Goal: Task Accomplishment & Management: Complete application form

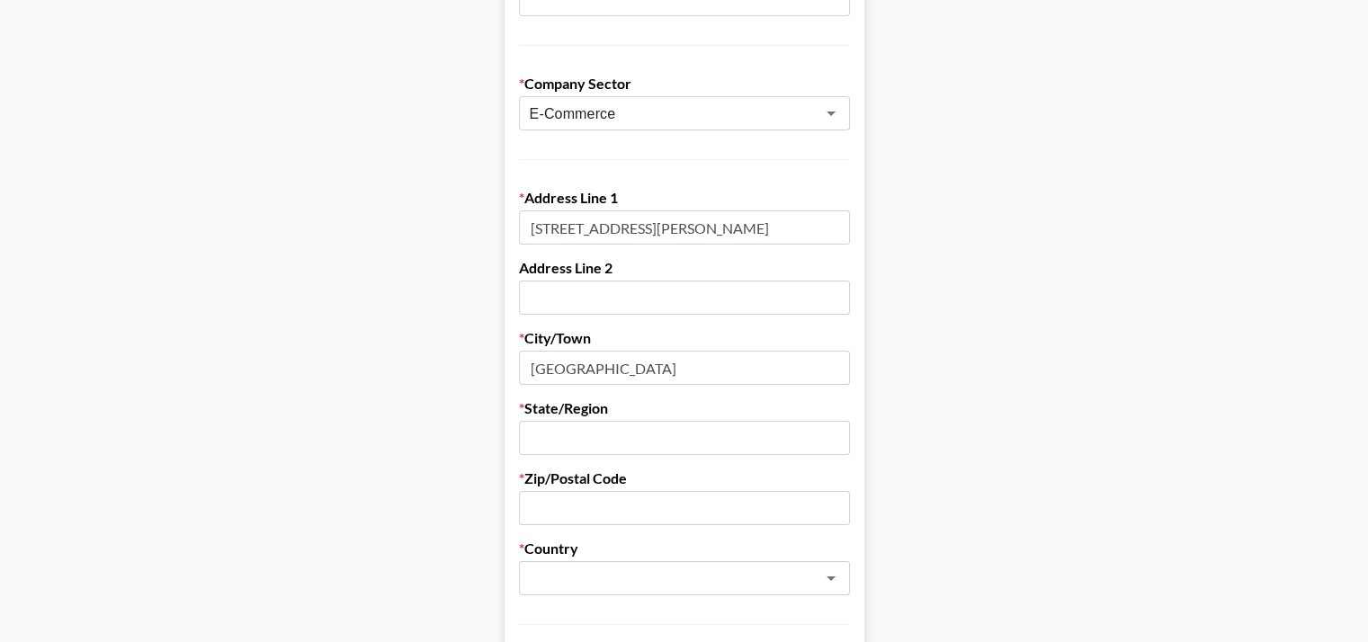
scroll to position [410, 0]
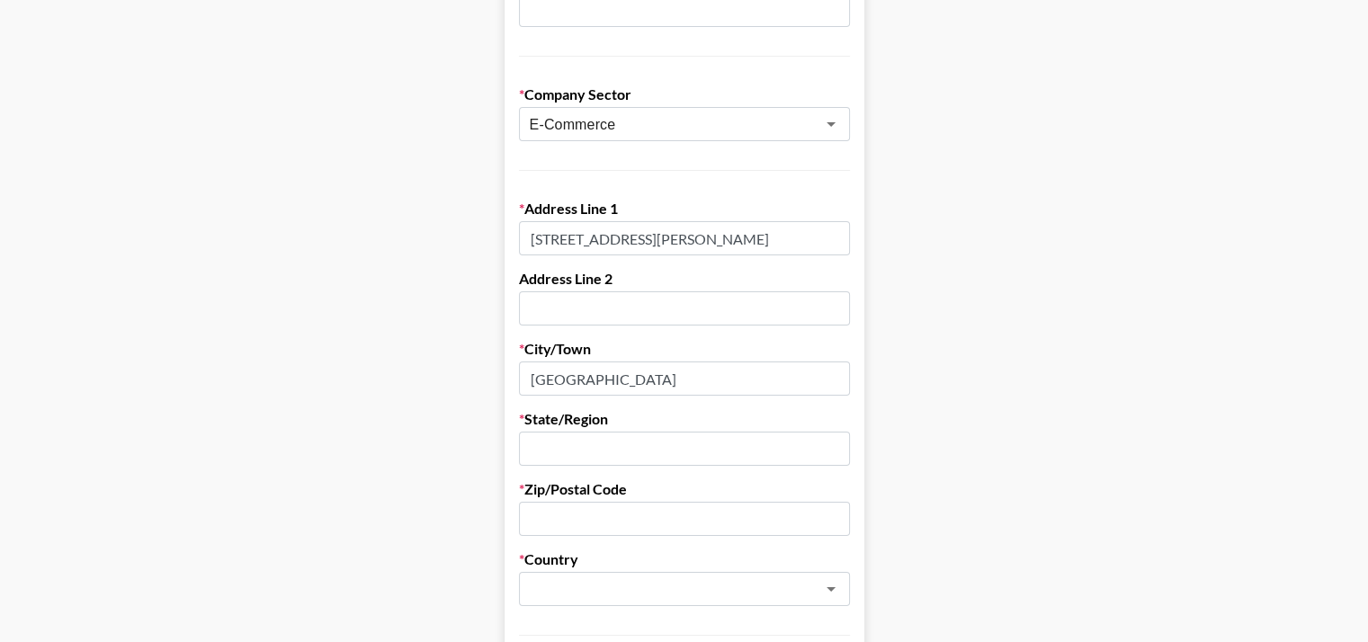
click at [761, 221] on input "Office No-201, 2nd Floor, Sagar Galaxy LSC, Pocket-B, Mayur Vihar-II, East Delh…" at bounding box center [684, 238] width 331 height 34
click at [576, 432] on input "text" at bounding box center [684, 449] width 331 height 34
paste input "Mayur Vihar-II"
type input "Mayur Vihar-II"
click at [582, 362] on input "Delhi" at bounding box center [684, 379] width 331 height 34
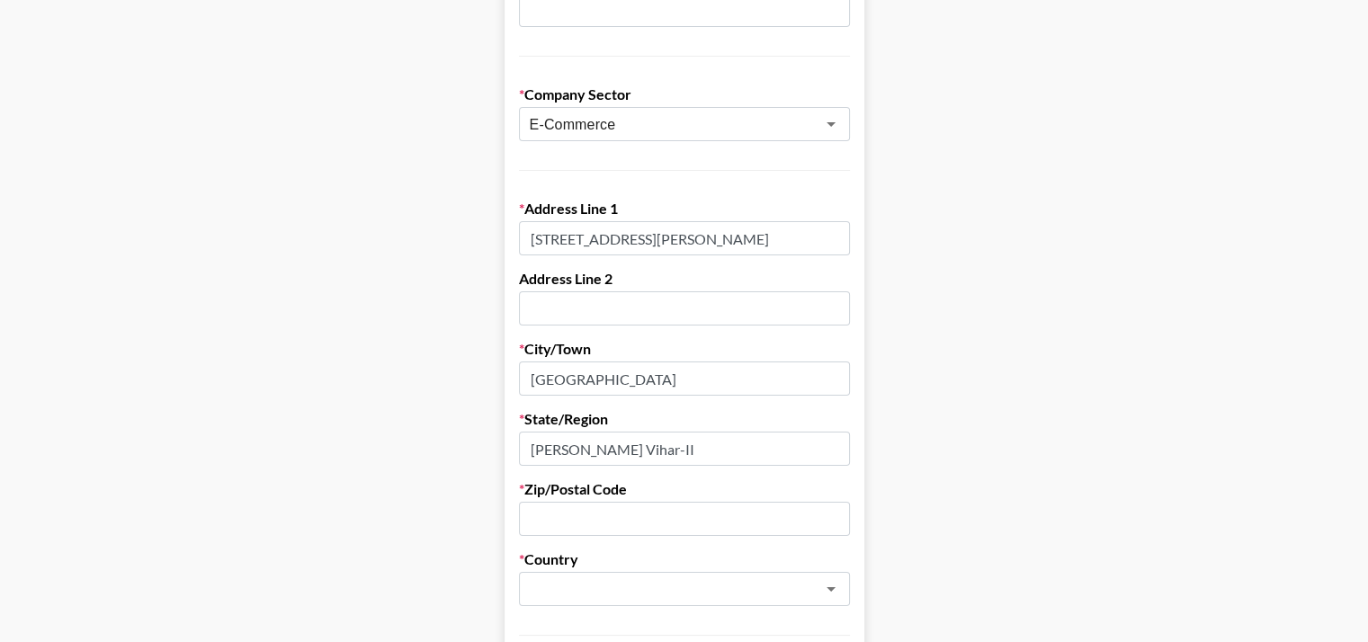
click at [582, 362] on input "Delhi" at bounding box center [684, 379] width 331 height 34
paste input "Mayur Vihar-II"
type input "Mayur Vihar-II"
click at [587, 432] on input "Mayur Vihar-II" at bounding box center [684, 449] width 331 height 34
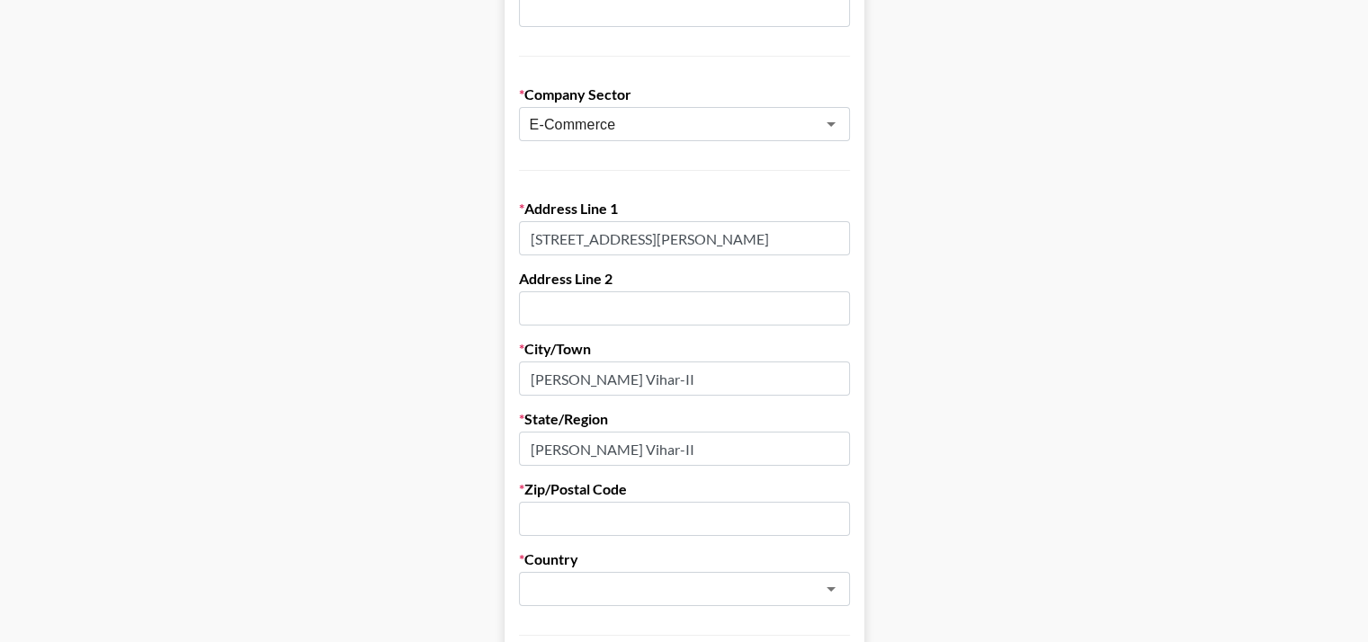
click at [587, 432] on input "Mayur Vihar-II" at bounding box center [684, 449] width 331 height 34
type input "Delhi"
click at [775, 221] on input "Office No-201, 2nd Floor, Sagar Galaxy LSC, Pocket-B, Mayur Vihar-II, East Delh…" at bounding box center [684, 238] width 331 height 34
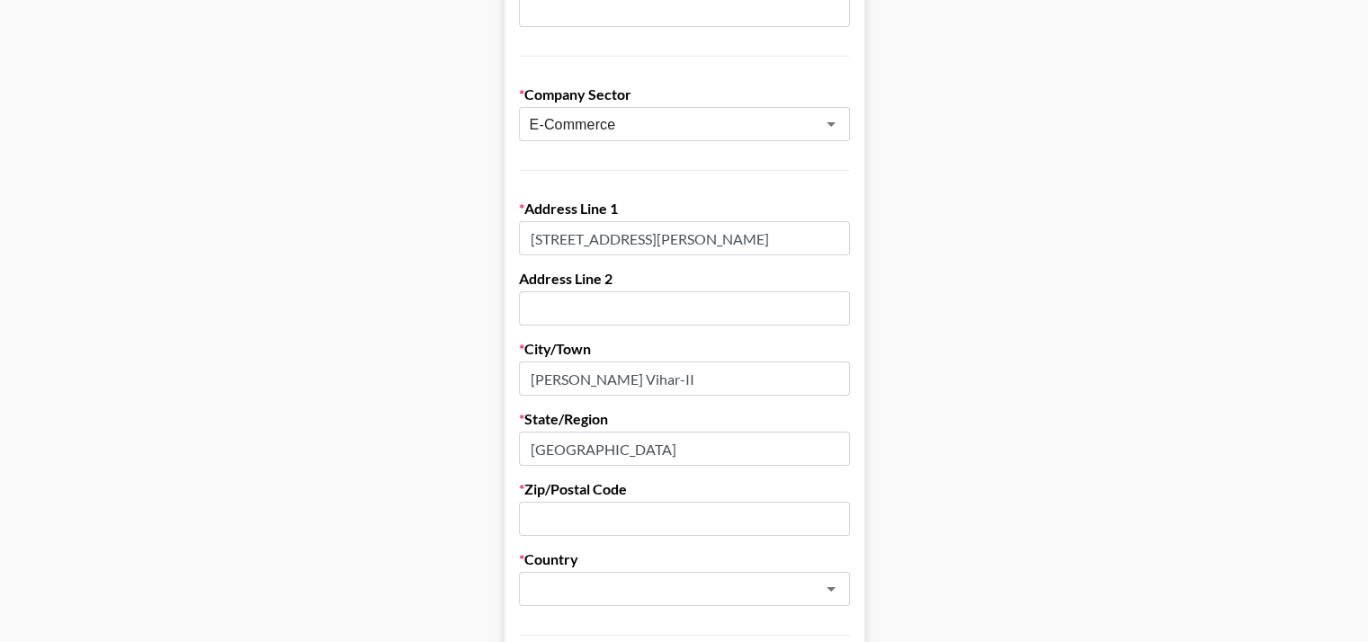
drag, startPoint x: 775, startPoint y: 188, endPoint x: 755, endPoint y: 198, distance: 22.9
click at [755, 221] on input "Office No-201, 2nd Floor, Sagar Galaxy LSC, Pocket-B, Mayur Vihar-II, East Delh…" at bounding box center [684, 238] width 331 height 34
click at [820, 221] on input "Office No-201, 2nd Floor, Sagar Galaxy LSC, Pocket-B, Mayur Vihar-II, East Delh…" at bounding box center [684, 238] width 331 height 34
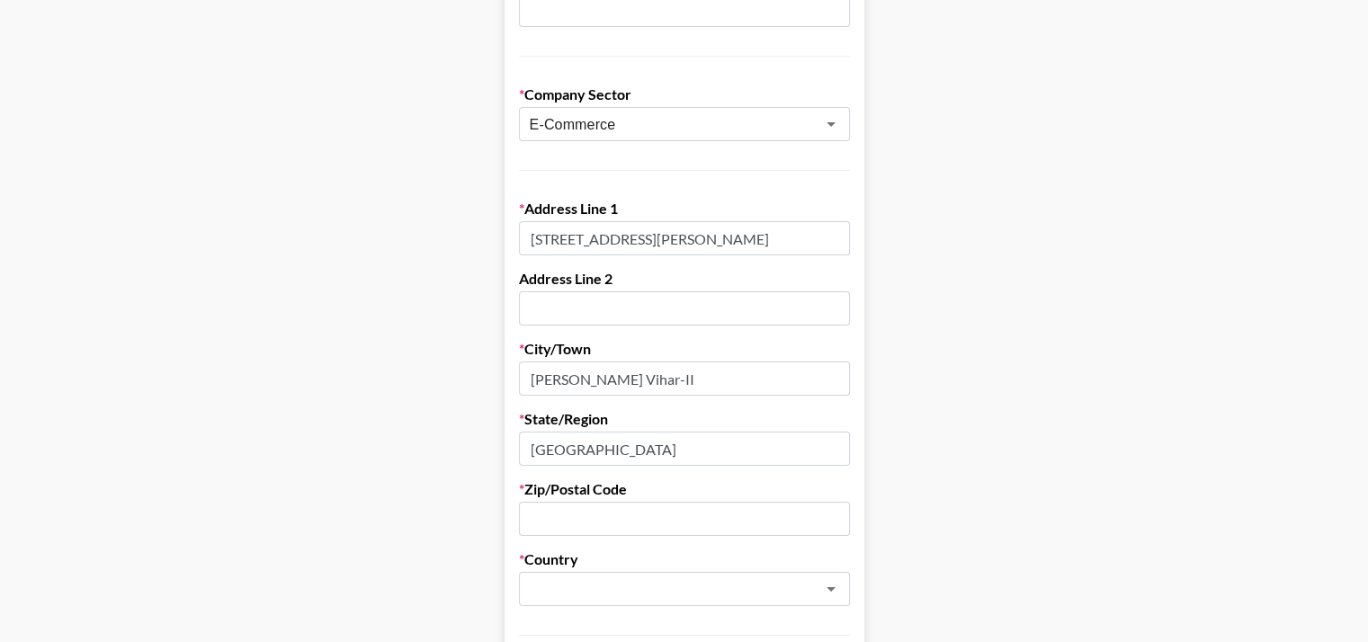
click at [608, 502] on input "text" at bounding box center [684, 519] width 331 height 34
paste input "Mayur Vihar-II"
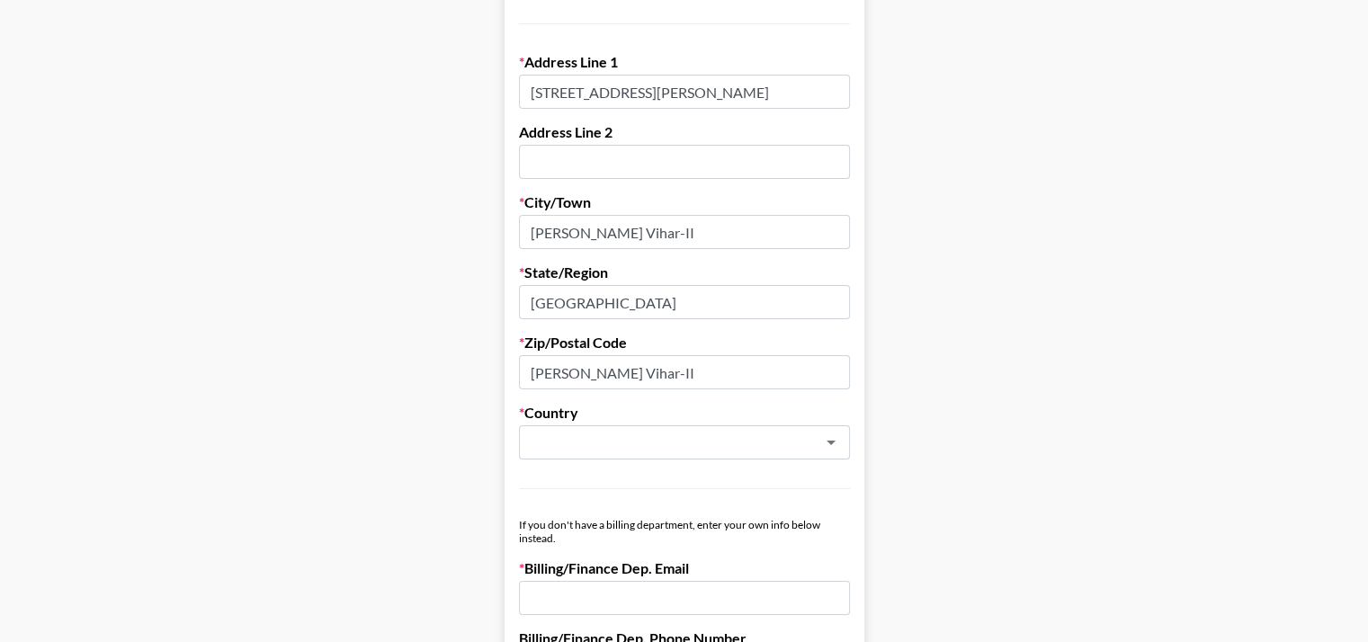
scroll to position [558, 0]
type input "Mayur Vihar-II"
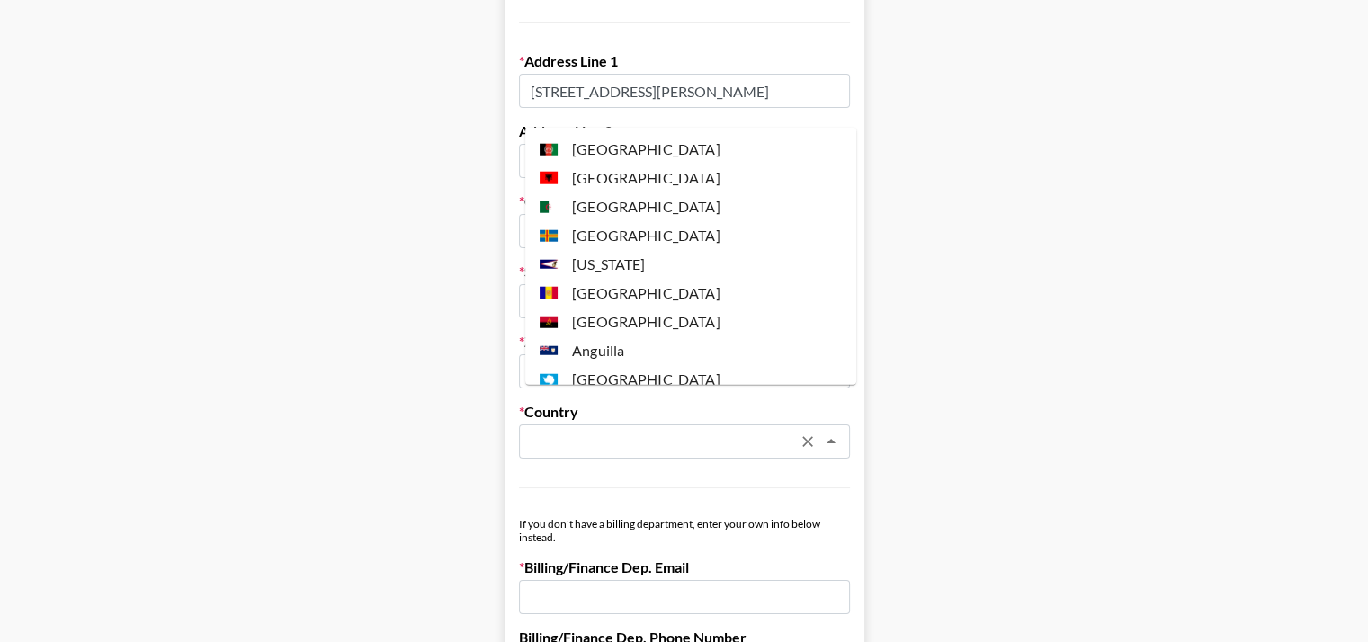
click at [653, 432] on input "text" at bounding box center [661, 442] width 262 height 21
type input "p"
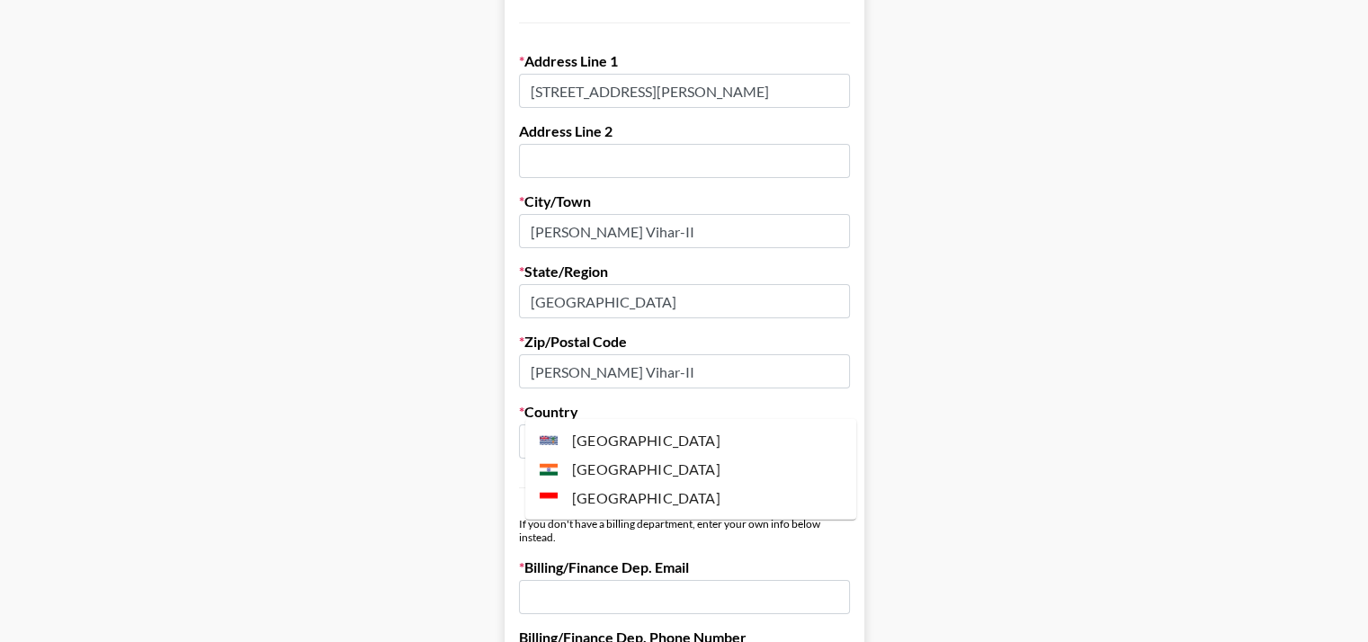
click at [616, 468] on li "India" at bounding box center [690, 469] width 331 height 29
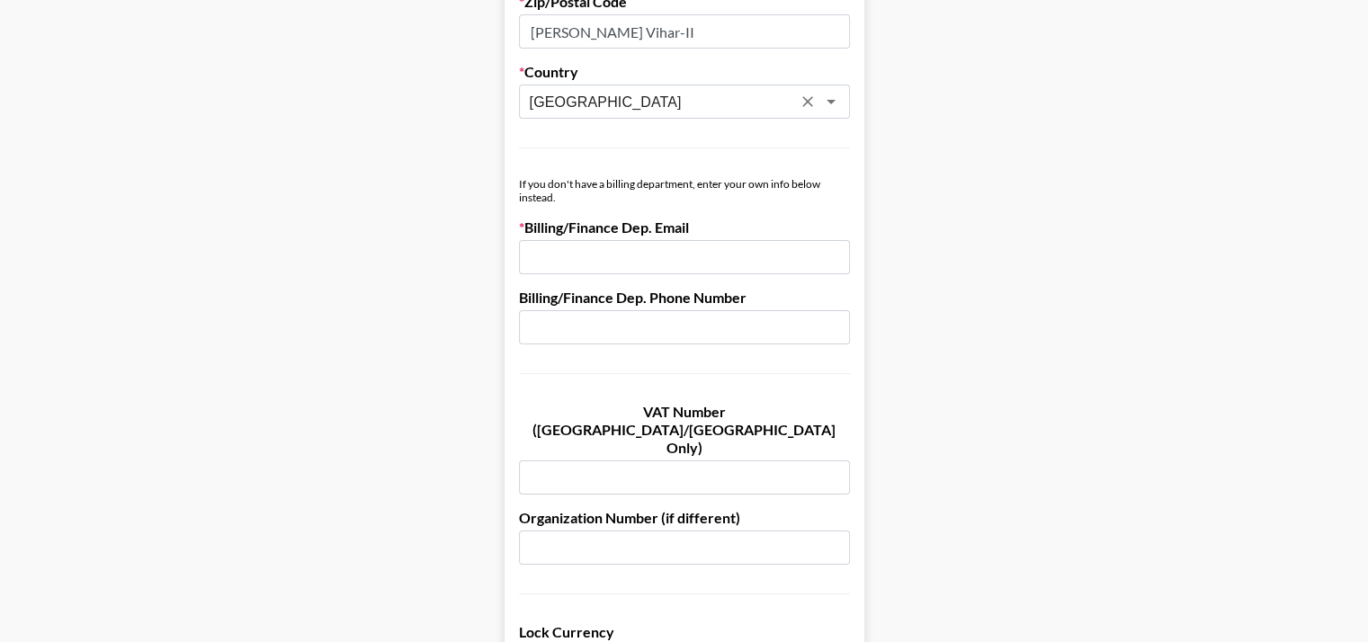
scroll to position [899, 0]
type input "India"
click at [650, 239] on input "email" at bounding box center [684, 256] width 331 height 34
type input "[EMAIL_ADDRESS][DOMAIN_NAME]"
click at [678, 309] on input "text" at bounding box center [684, 326] width 331 height 34
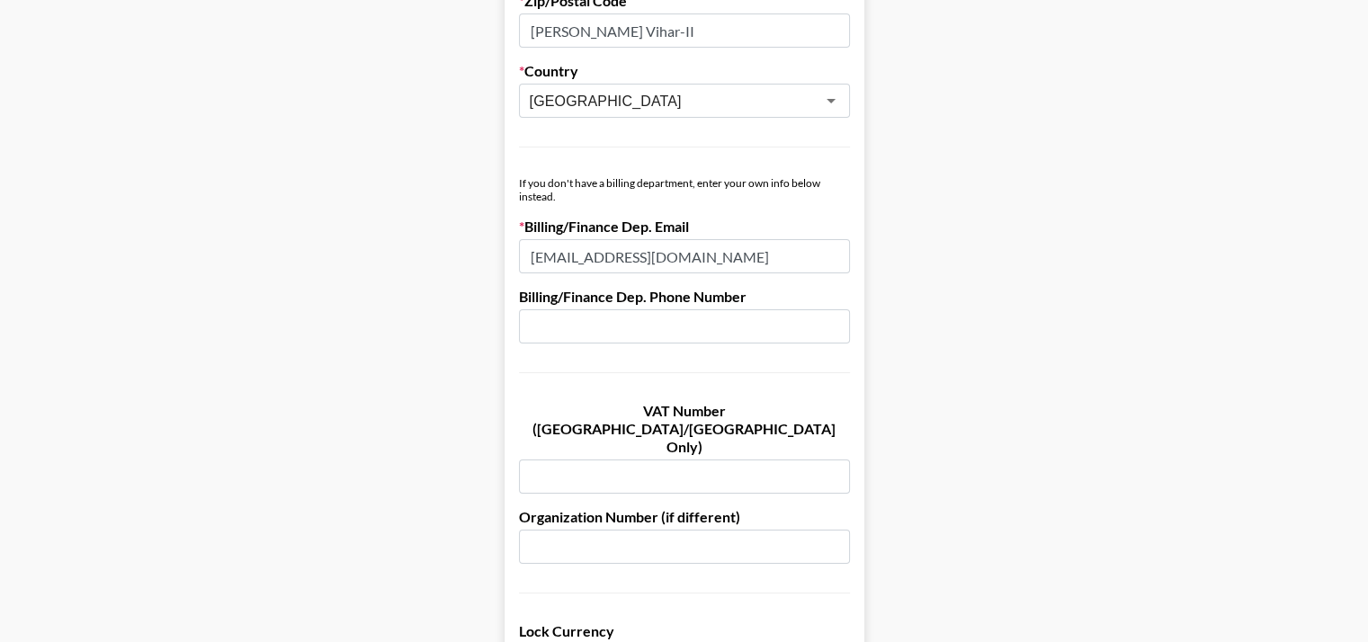
type input "n/a"
click at [614, 460] on input "text" at bounding box center [684, 477] width 331 height 34
type input "n/a"
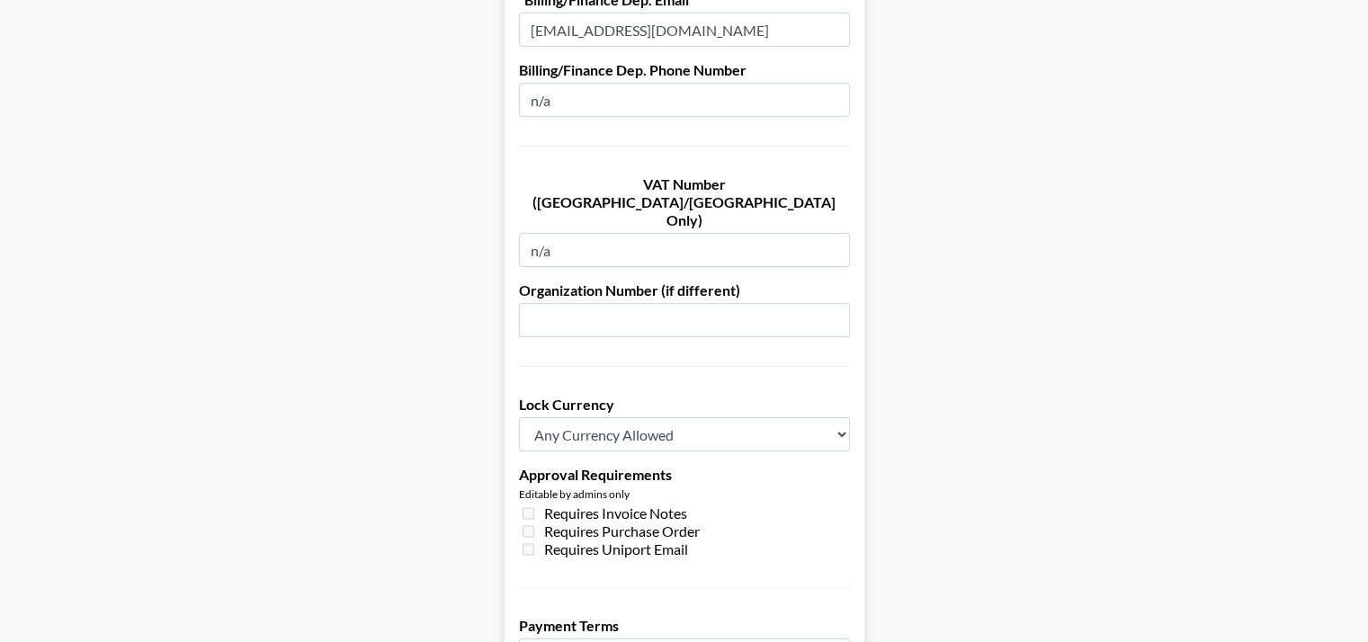
scroll to position [1141, 0]
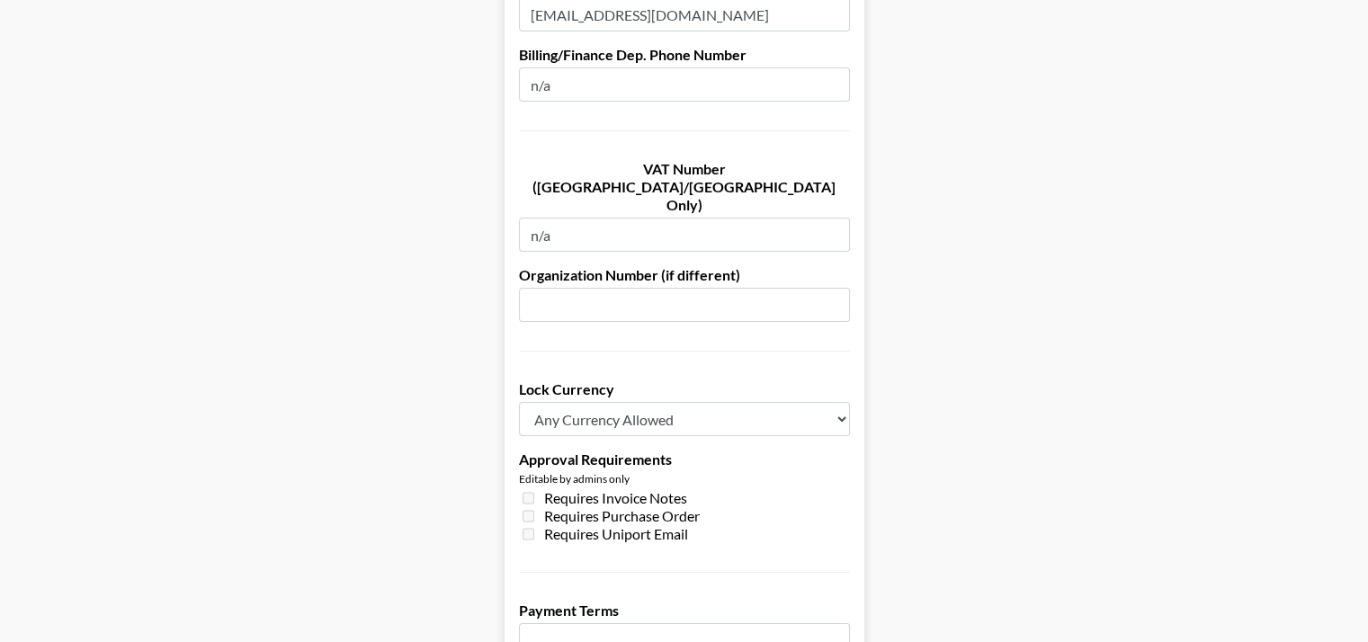
click at [638, 288] on input "text" at bounding box center [684, 305] width 331 height 34
click at [656, 402] on select "Any Currency Allowed USD GBP EUR CAD AUD" at bounding box center [684, 419] width 331 height 34
select select "USD"
click at [525, 402] on select "Any Currency Allowed USD GBP EUR CAD AUD" at bounding box center [684, 419] width 331 height 34
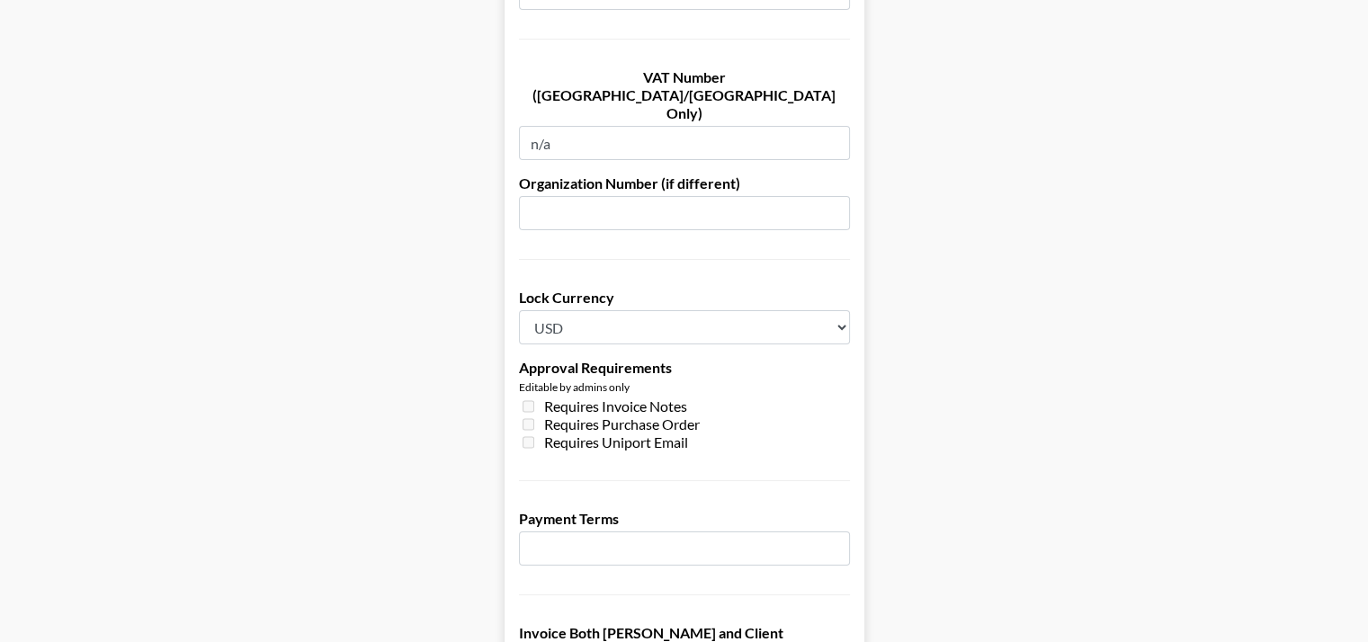
scroll to position [1234, 0]
click at [777, 530] on input "number" at bounding box center [684, 547] width 331 height 34
click at [836, 530] on input "-1" at bounding box center [684, 547] width 331 height 34
click at [836, 530] on input "-2" at bounding box center [684, 547] width 331 height 34
click at [836, 530] on input "-3" at bounding box center [684, 547] width 331 height 34
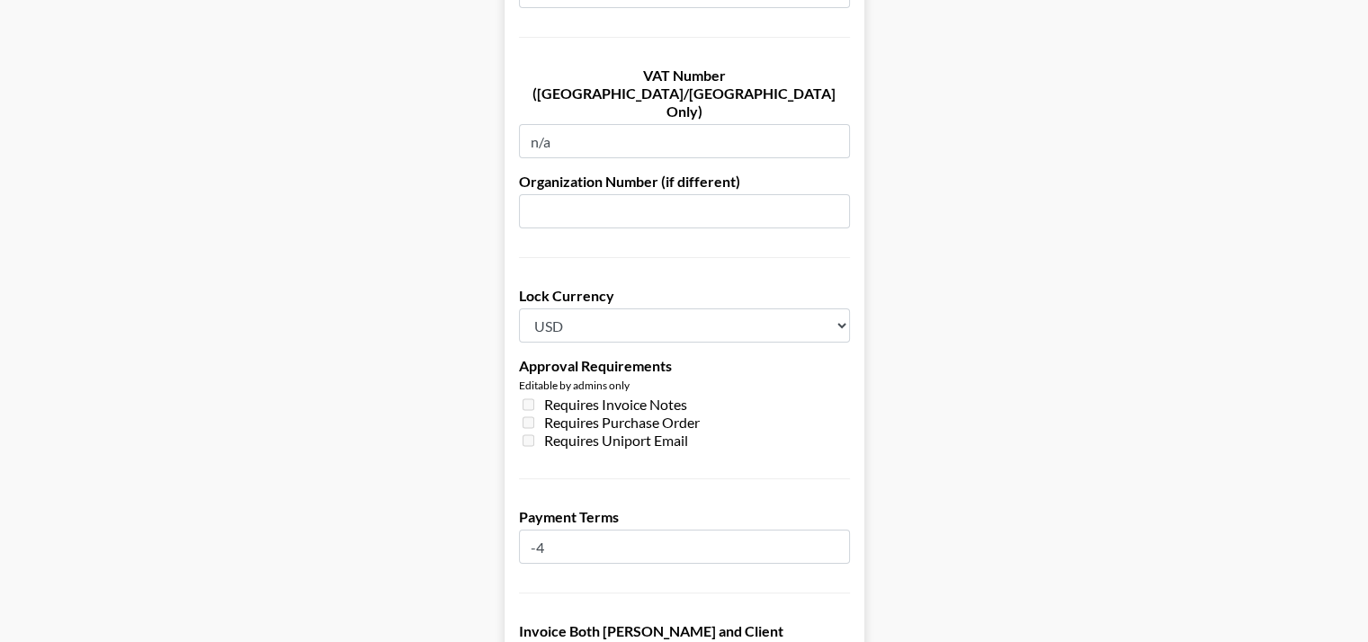
click at [836, 530] on input "-4" at bounding box center [684, 547] width 331 height 34
click at [836, 530] on input "-5" at bounding box center [684, 547] width 331 height 34
click at [836, 530] on input "-6" at bounding box center [684, 547] width 331 height 34
drag, startPoint x: 836, startPoint y: 475, endPoint x: 837, endPoint y: 466, distance: 9.0
click at [837, 530] on input "-6" at bounding box center [684, 547] width 331 height 34
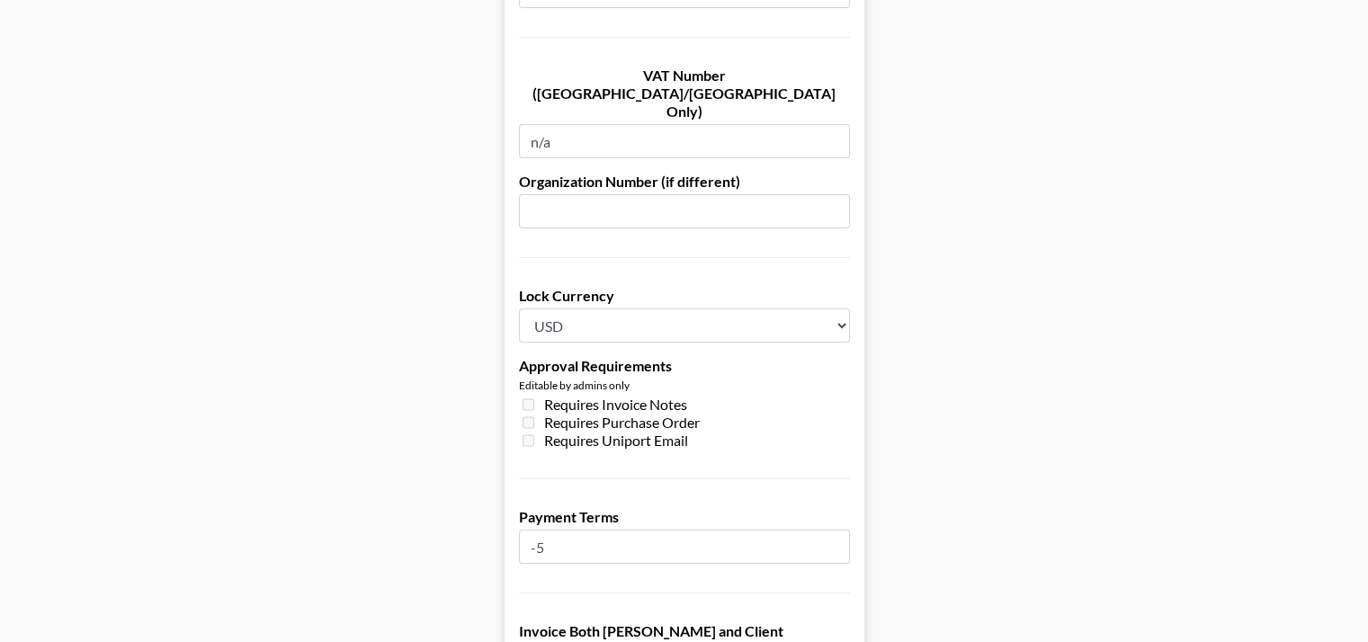
click at [837, 530] on input "-5" at bounding box center [684, 547] width 331 height 34
click at [837, 530] on input "-4" at bounding box center [684, 547] width 331 height 34
click at [837, 530] on input "-3" at bounding box center [684, 547] width 331 height 34
click at [837, 530] on input "-2" at bounding box center [684, 547] width 331 height 34
click at [837, 530] on input "-1" at bounding box center [684, 547] width 331 height 34
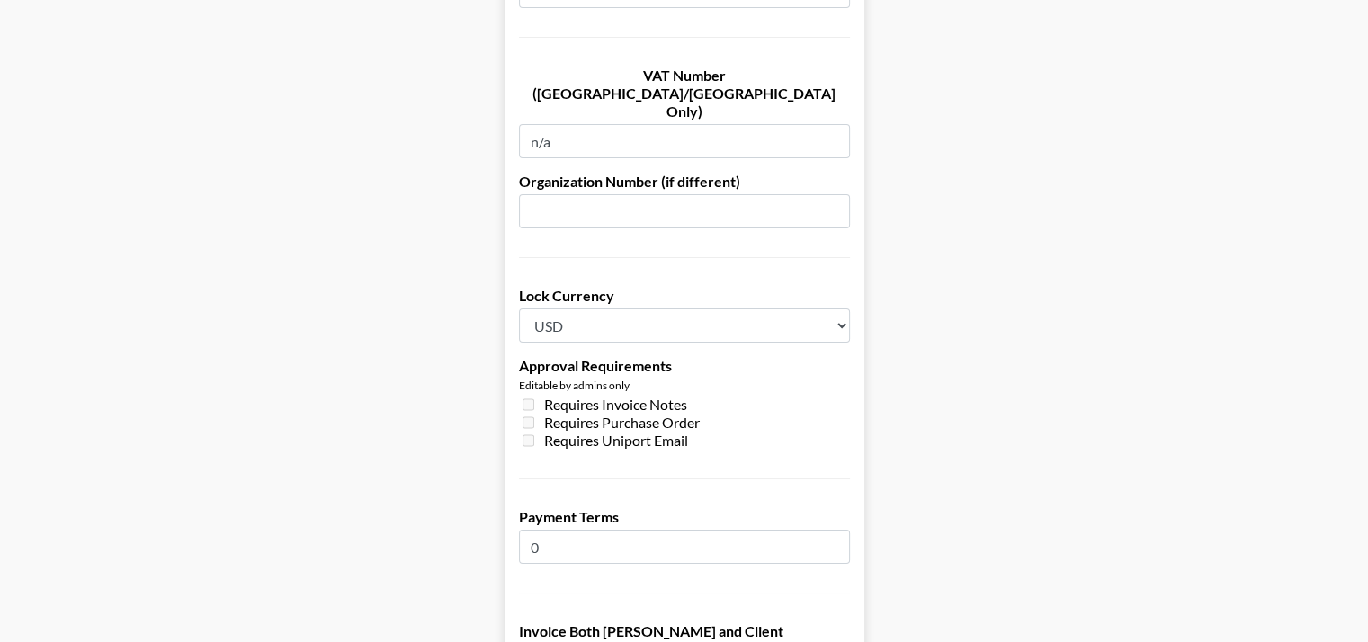
click at [837, 530] on input "0" at bounding box center [684, 547] width 331 height 34
click at [837, 530] on input "1" at bounding box center [684, 547] width 331 height 34
click at [837, 530] on input "2" at bounding box center [684, 547] width 331 height 34
click at [837, 530] on input "3" at bounding box center [684, 547] width 331 height 34
click at [837, 530] on input "4" at bounding box center [684, 547] width 331 height 34
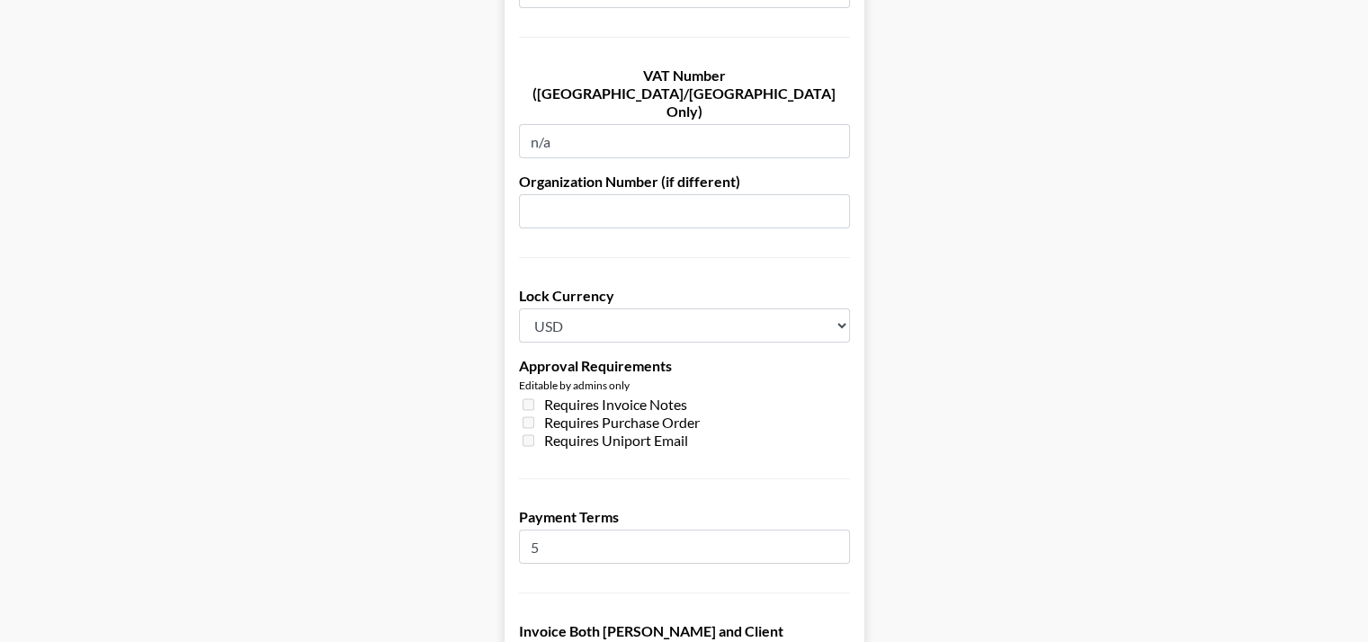
click at [837, 530] on input "5" at bounding box center [684, 547] width 331 height 34
click at [837, 530] on input "6" at bounding box center [684, 547] width 331 height 34
click at [837, 530] on input "7" at bounding box center [684, 547] width 331 height 34
click at [837, 530] on input "8" at bounding box center [684, 547] width 331 height 34
click at [837, 530] on input "9" at bounding box center [684, 547] width 331 height 34
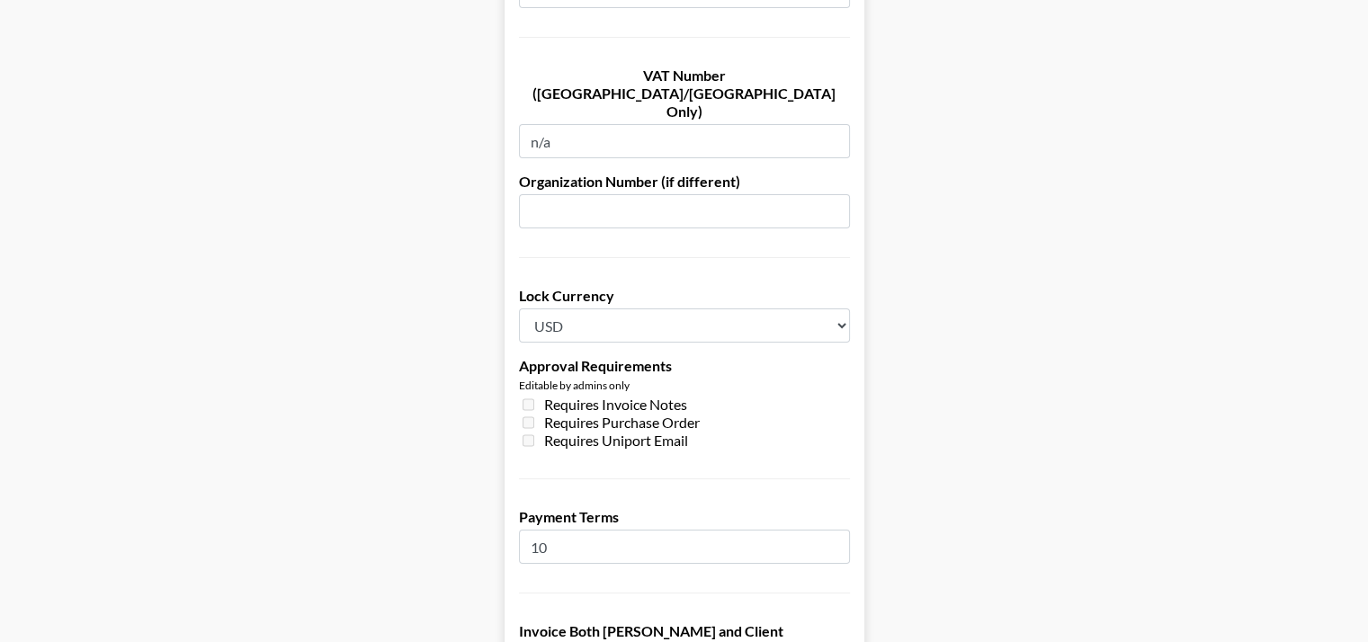
click at [837, 530] on input "10" at bounding box center [684, 547] width 331 height 34
drag, startPoint x: 838, startPoint y: 483, endPoint x: 838, endPoint y: 472, distance: 10.8
click at [838, 530] on input "10" at bounding box center [684, 547] width 331 height 34
click at [838, 530] on input "9" at bounding box center [684, 547] width 331 height 34
click at [838, 530] on input "8" at bounding box center [684, 547] width 331 height 34
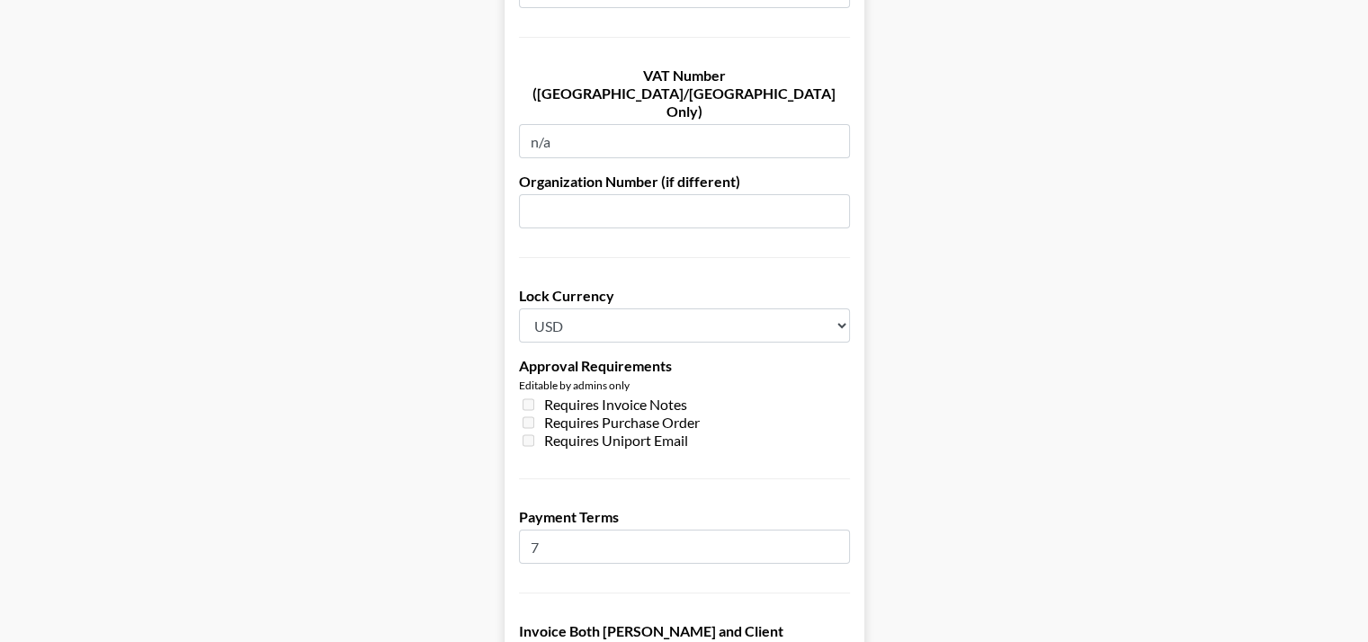
type input "7"
click at [838, 530] on input "7" at bounding box center [684, 547] width 331 height 34
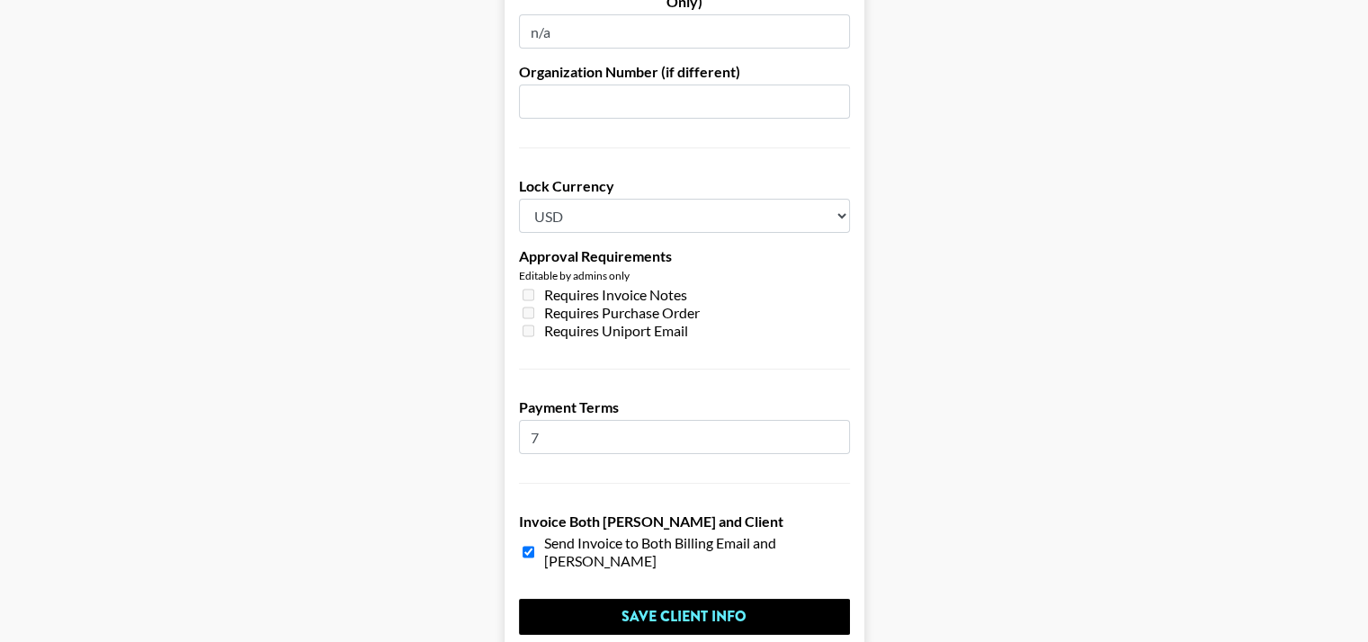
scroll to position [1375, 0]
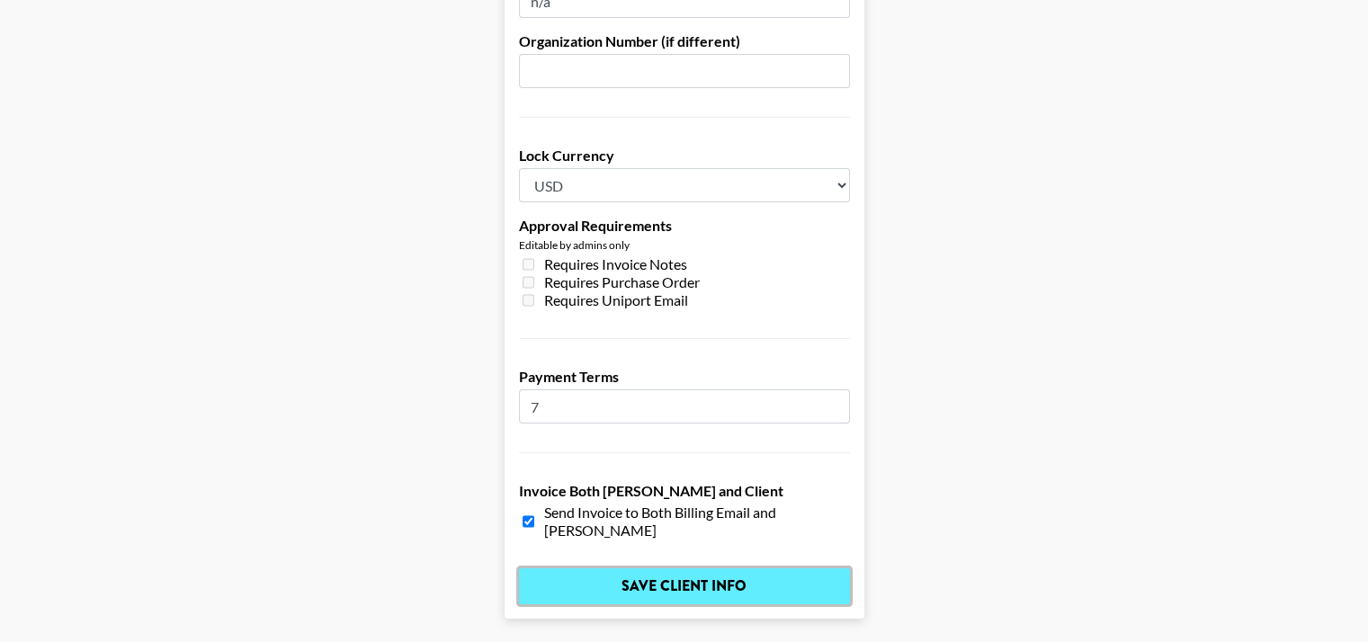
click at [690, 569] on input "Save Client Info" at bounding box center [684, 587] width 331 height 36
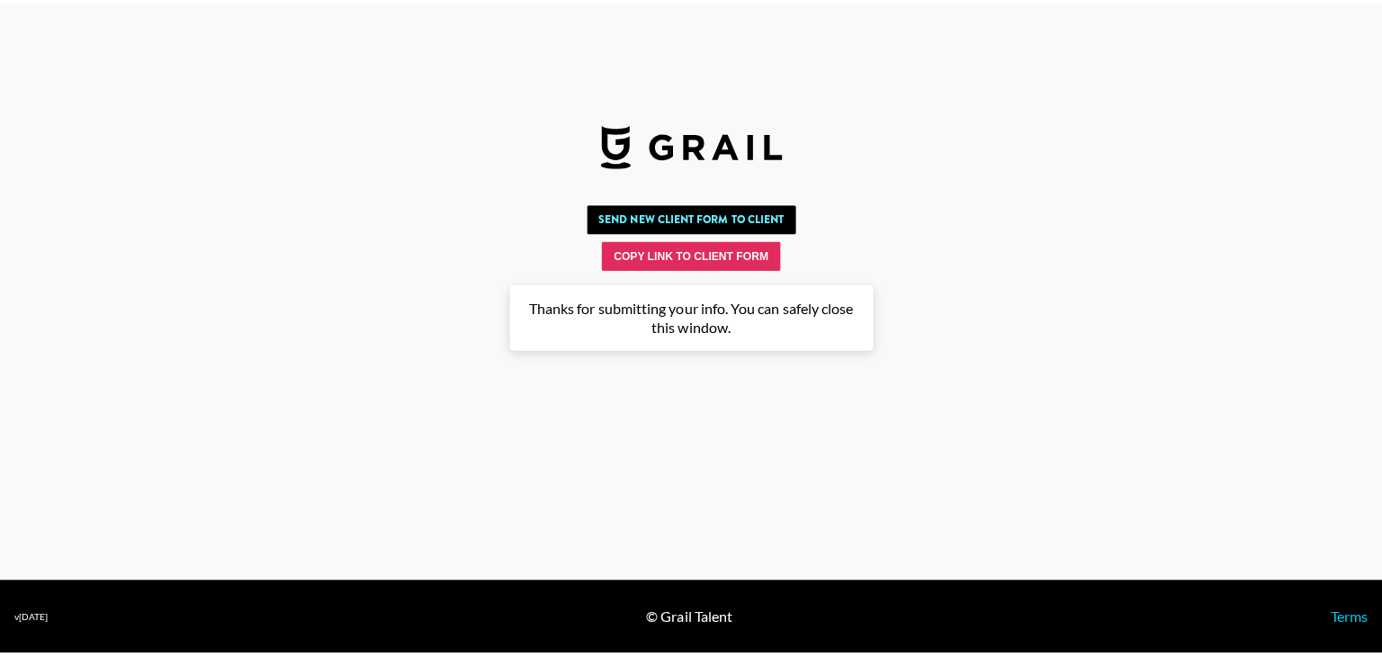
scroll to position [0, 0]
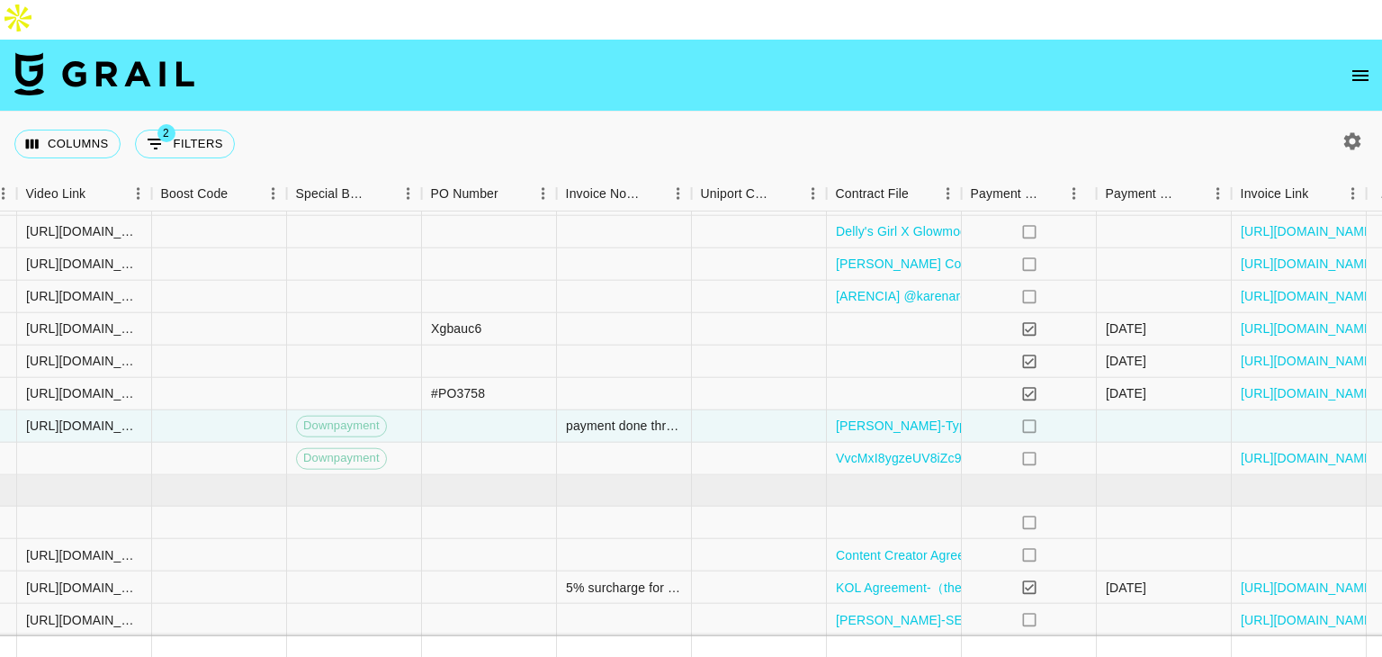
scroll to position [468, 2451]
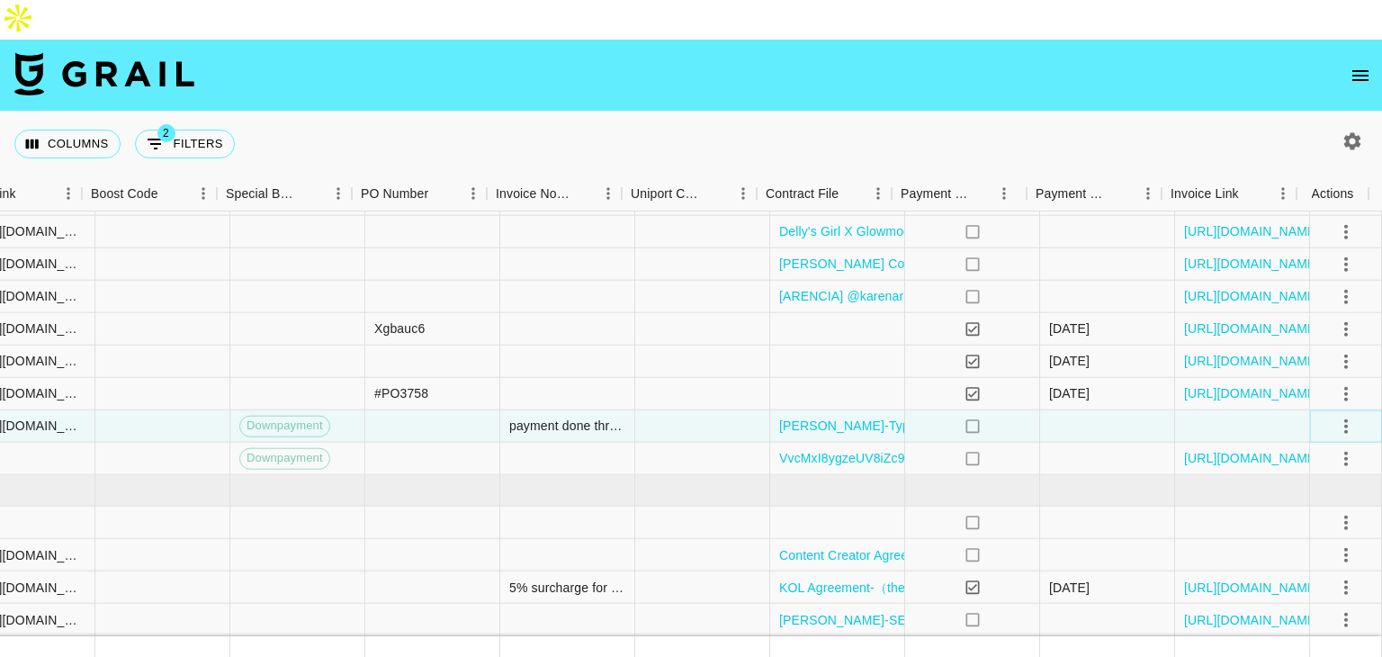
click at [1335, 415] on icon "select merge strategy" at bounding box center [1346, 426] width 22 height 22
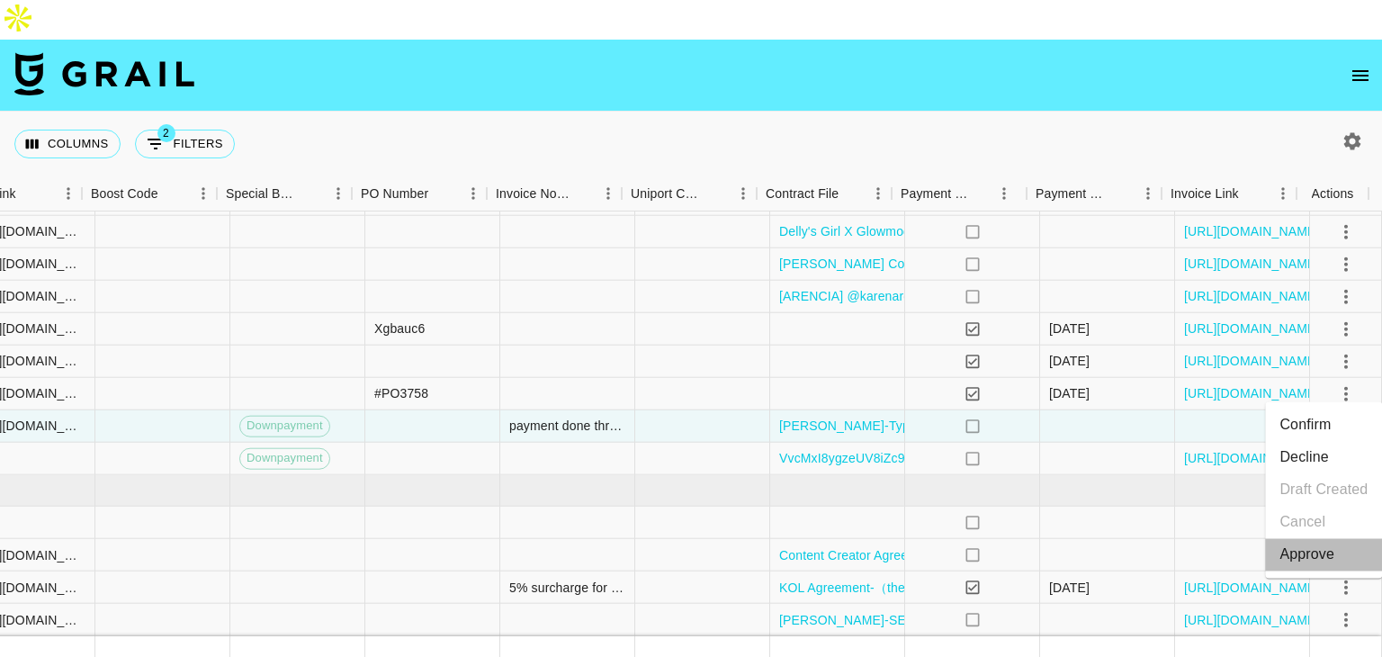
click at [1295, 551] on div "Approve" at bounding box center [1306, 554] width 55 height 22
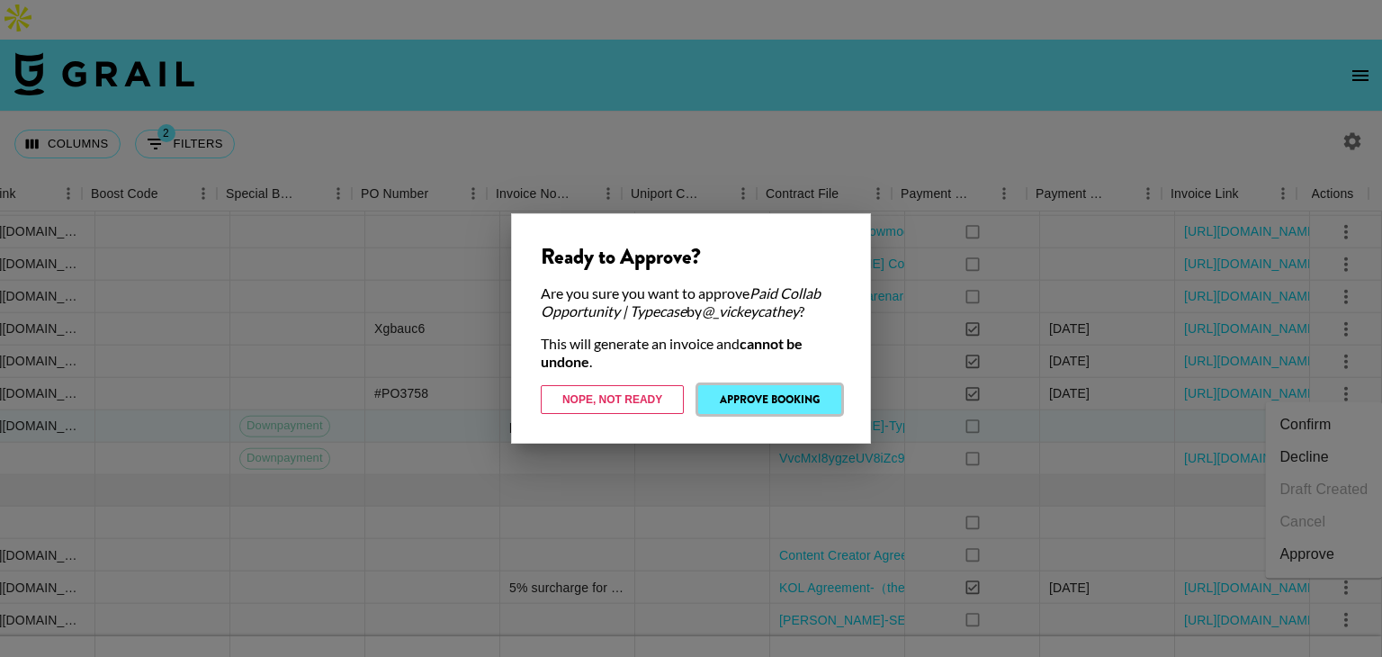
click at [815, 408] on button "Approve Booking" at bounding box center [769, 399] width 143 height 29
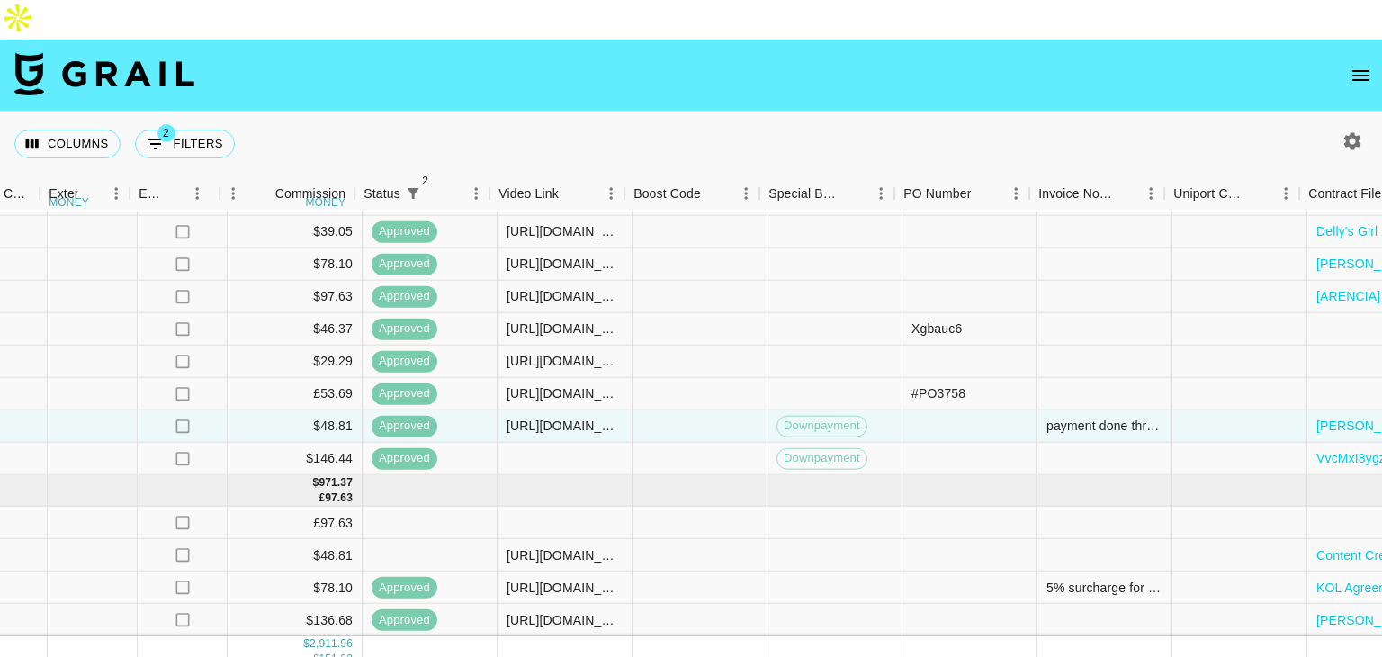
scroll to position [468, 1914]
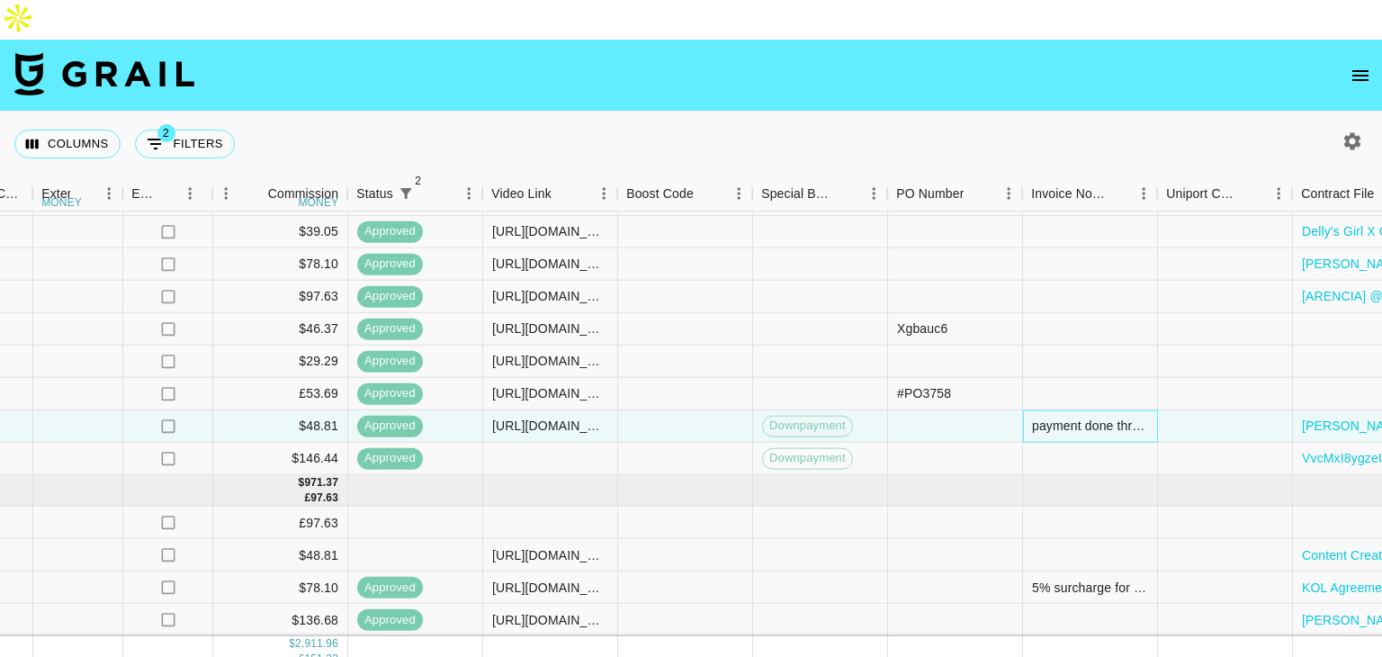
click at [1067, 417] on div "payment done throup paypal [EMAIL_ADDRESS][DOMAIN_NAME] ($511)" at bounding box center [1090, 426] width 116 height 18
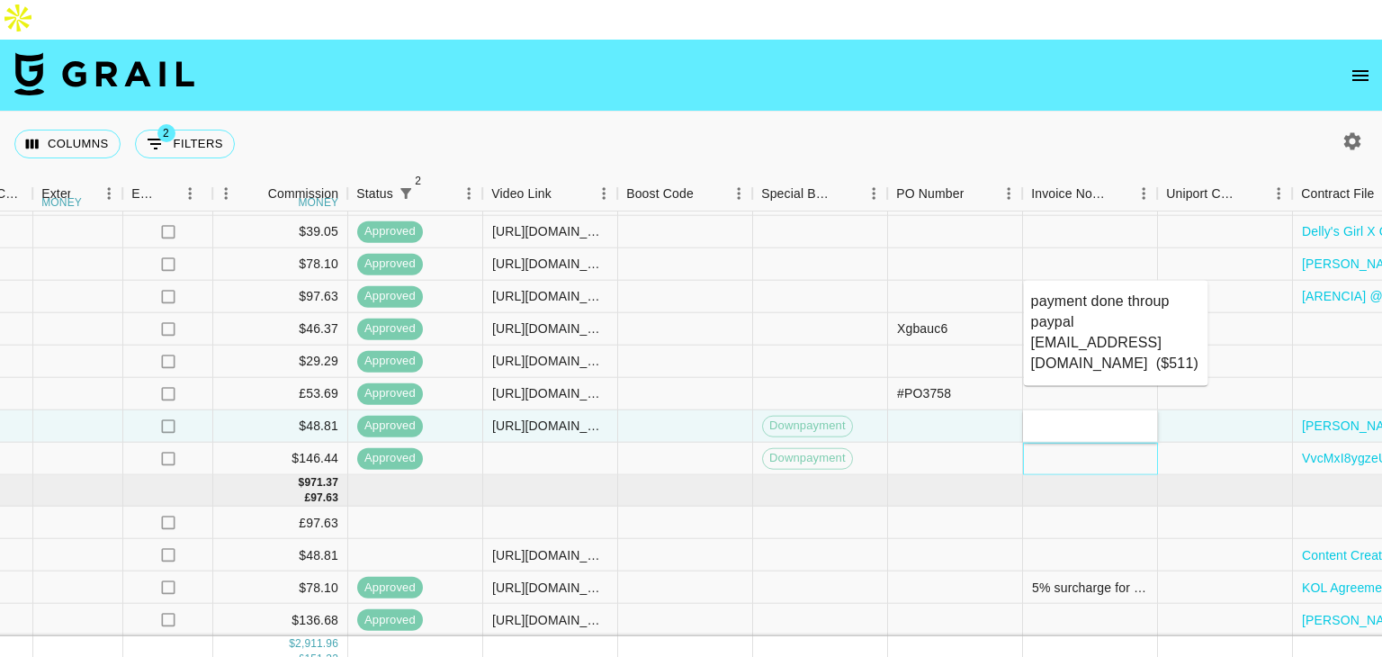
click at [1064, 443] on div at bounding box center [1090, 459] width 135 height 32
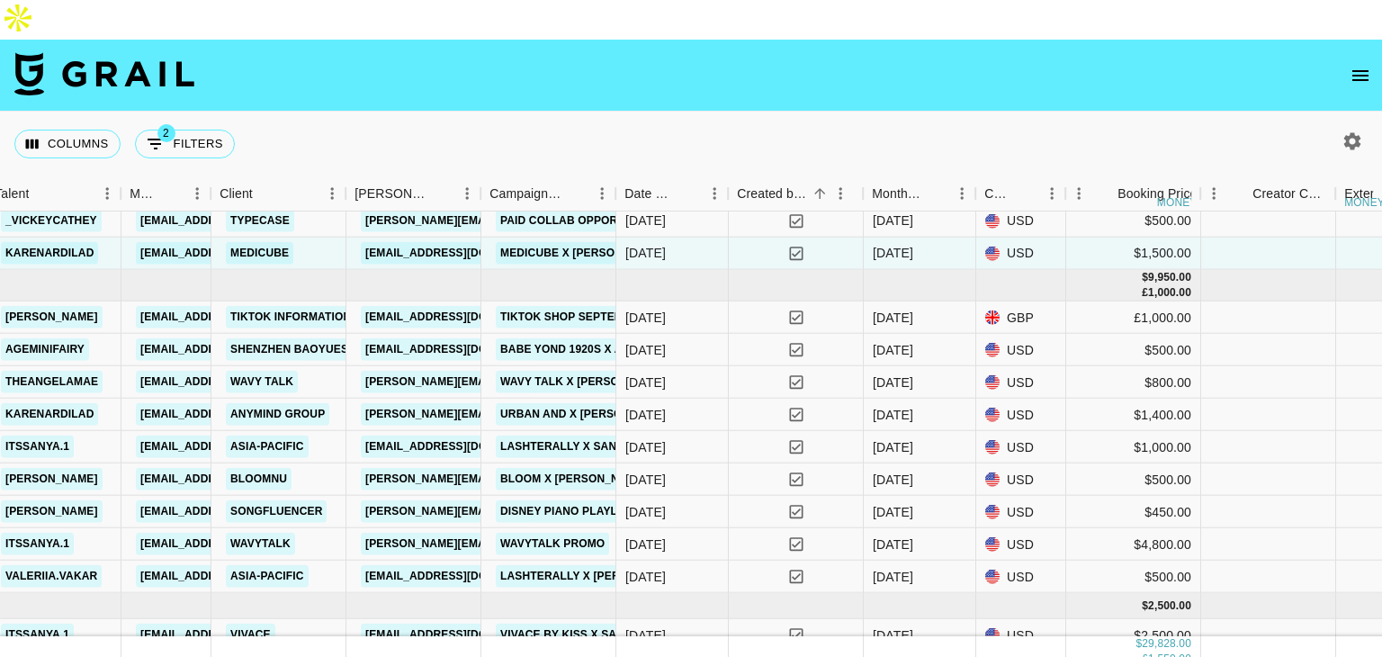
scroll to position [673, 612]
